Goal: Task Accomplishment & Management: Use online tool/utility

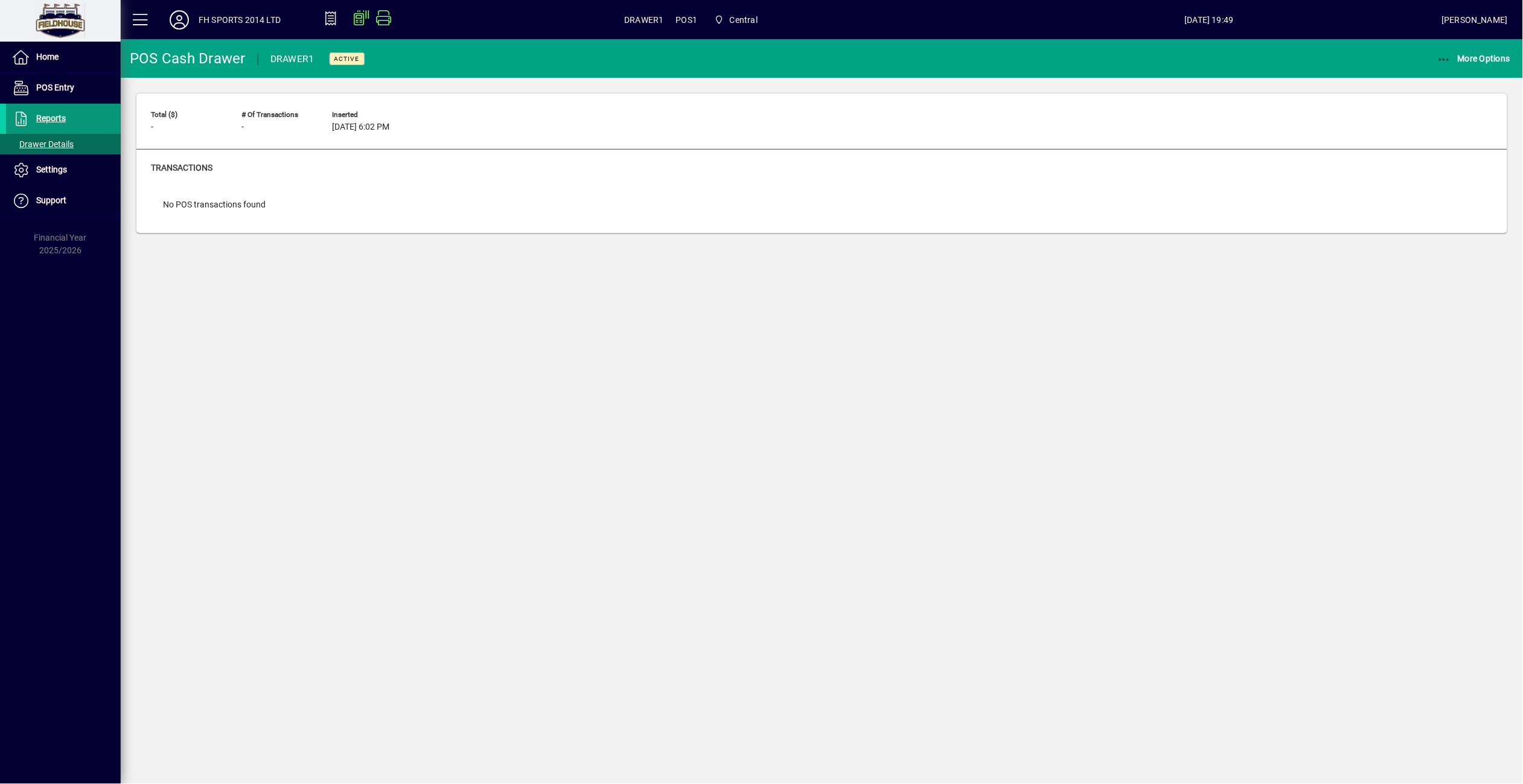
click at [58, 119] on span "Reports" at bounding box center [51, 118] width 30 height 10
